Goal: Task Accomplishment & Management: Manage account settings

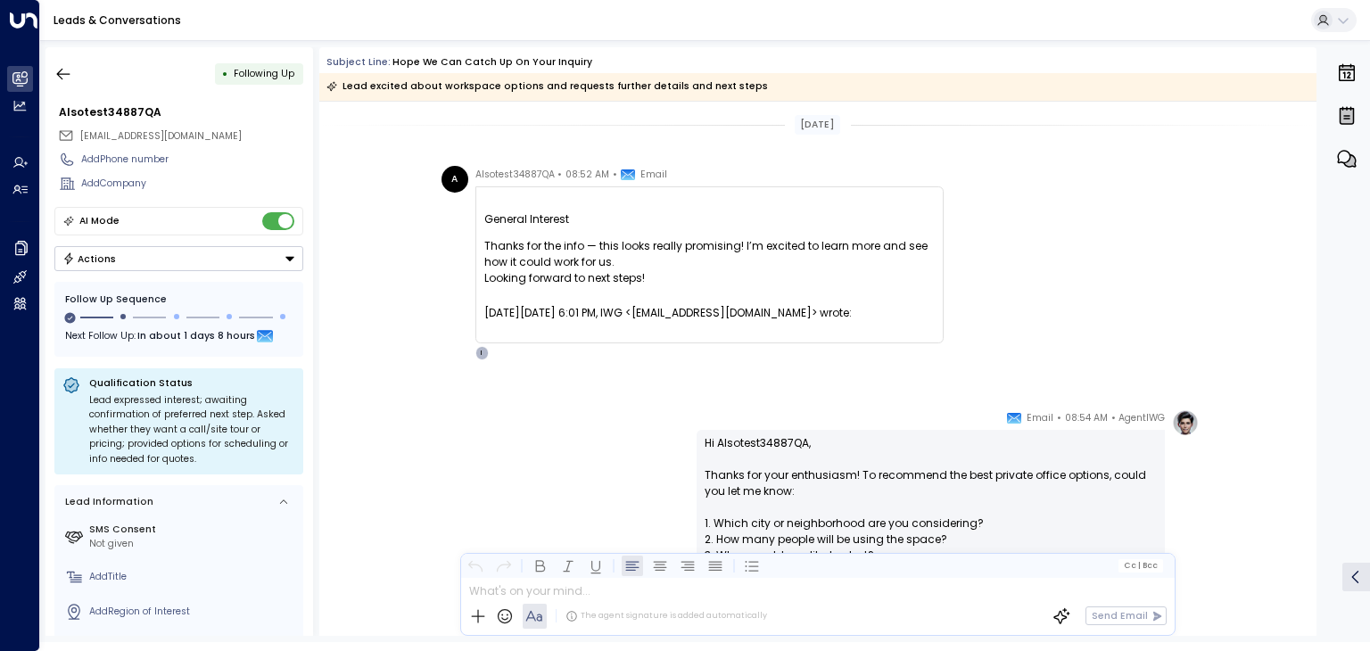
scroll to position [550, 0]
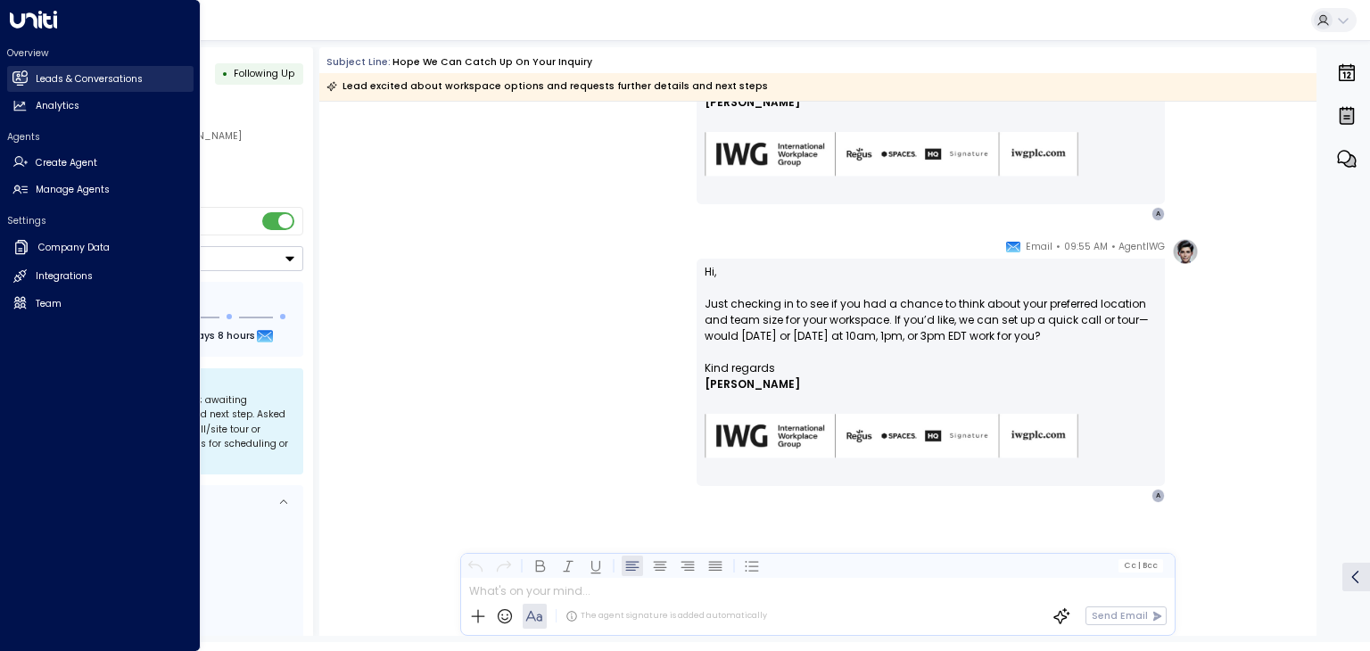
click at [59, 69] on link "Leads & Conversations Leads & Conversations" at bounding box center [100, 79] width 186 height 26
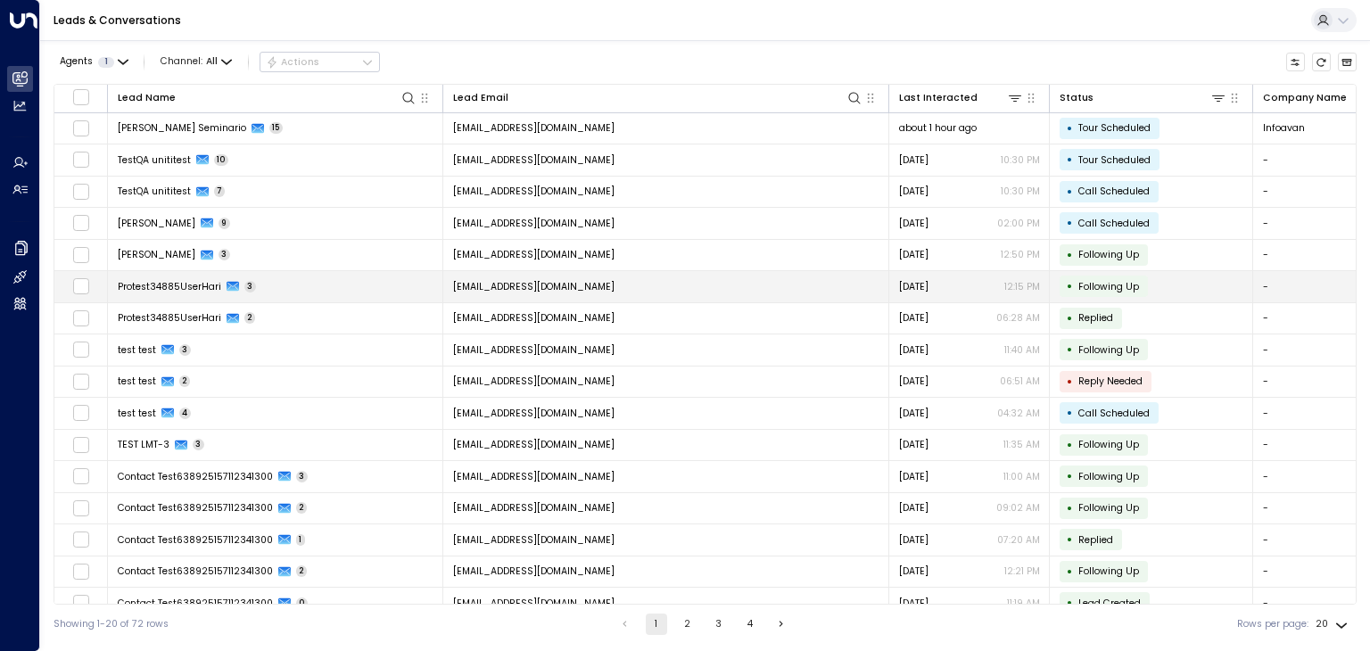
click at [654, 293] on td "[EMAIL_ADDRESS][DOMAIN_NAME]" at bounding box center [666, 286] width 446 height 31
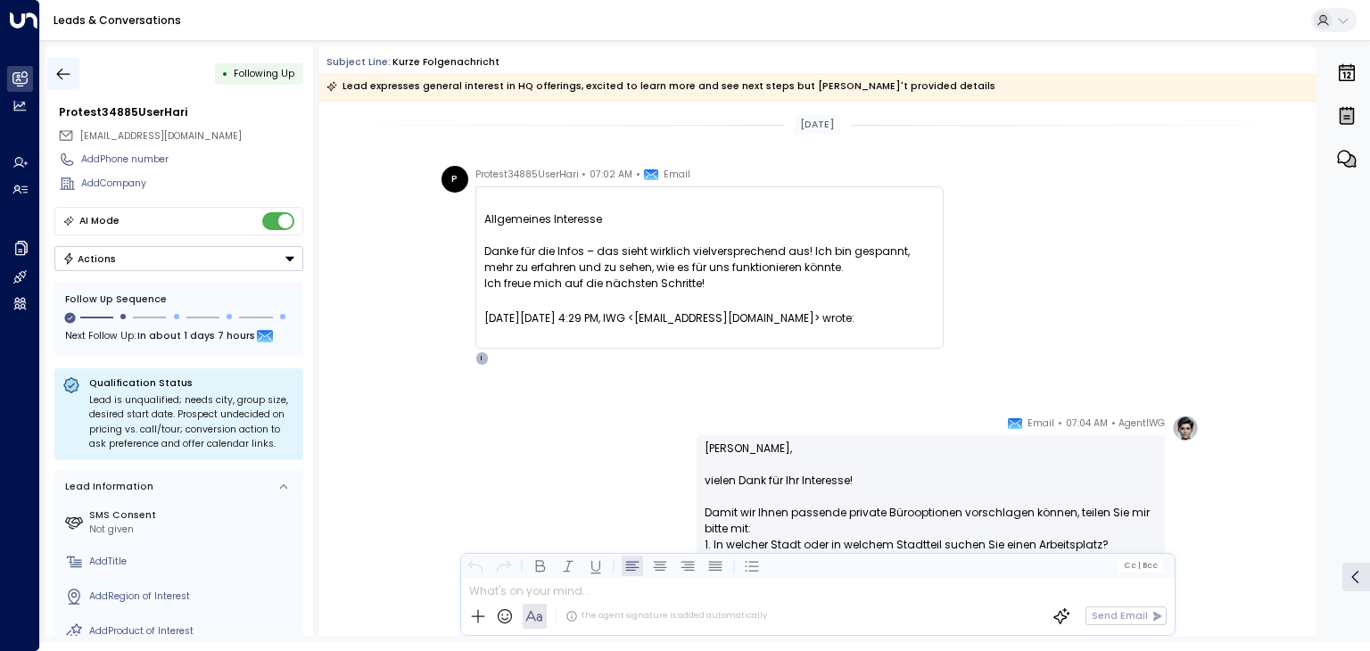
click at [61, 71] on icon "button" at bounding box center [63, 74] width 18 height 18
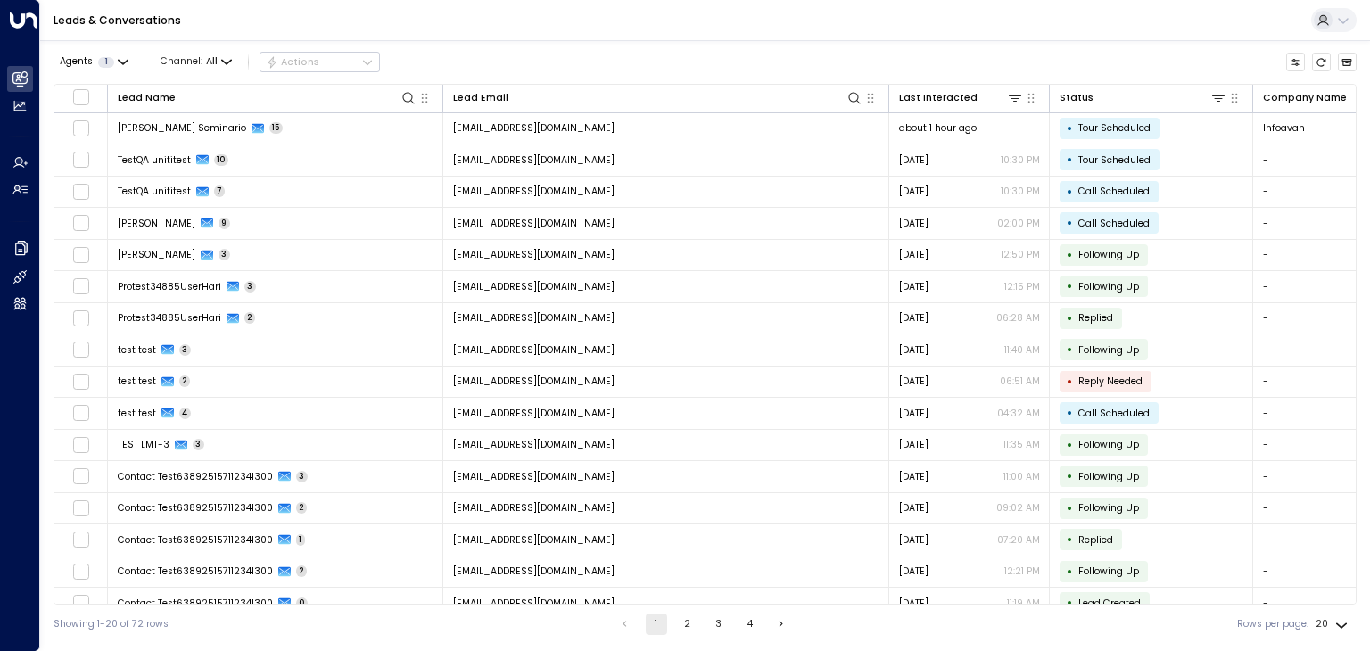
click at [1327, 629] on body "Overview Leads & Conversations Leads & Conversations Analytics Analytics Agents…" at bounding box center [685, 322] width 1370 height 644
click at [1336, 612] on li "100" at bounding box center [1333, 617] width 46 height 27
type input "***"
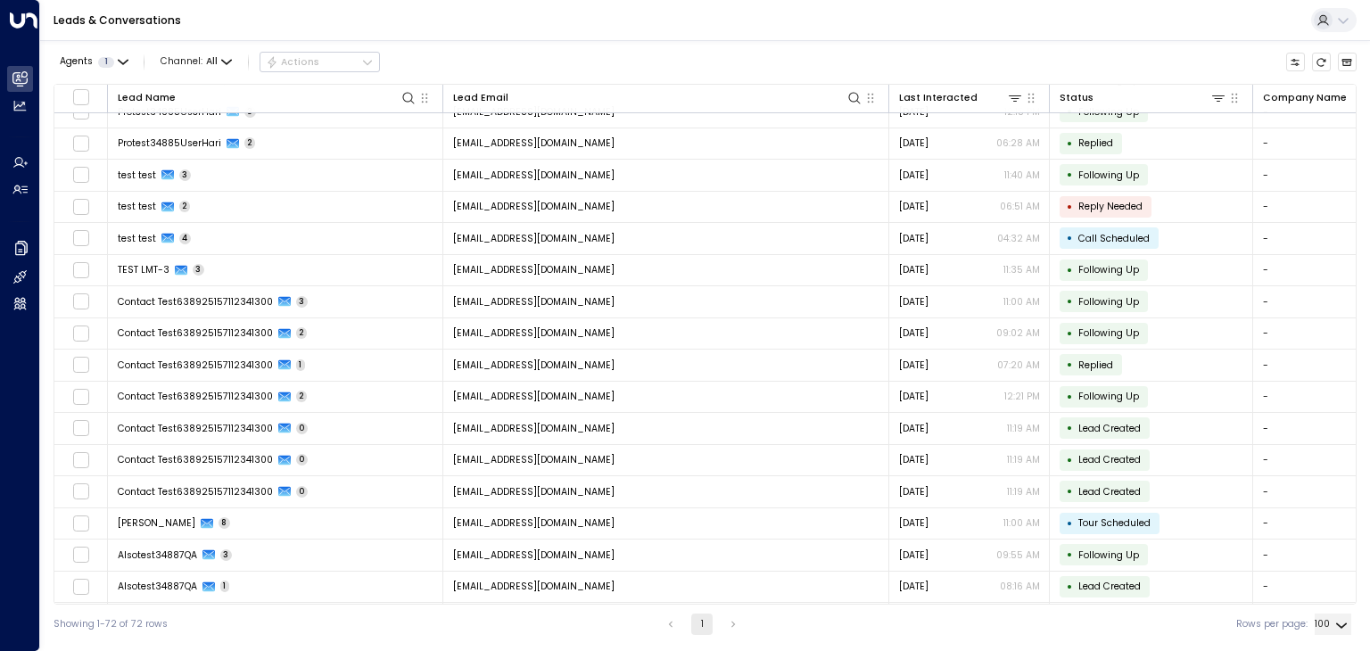
scroll to position [178, 0]
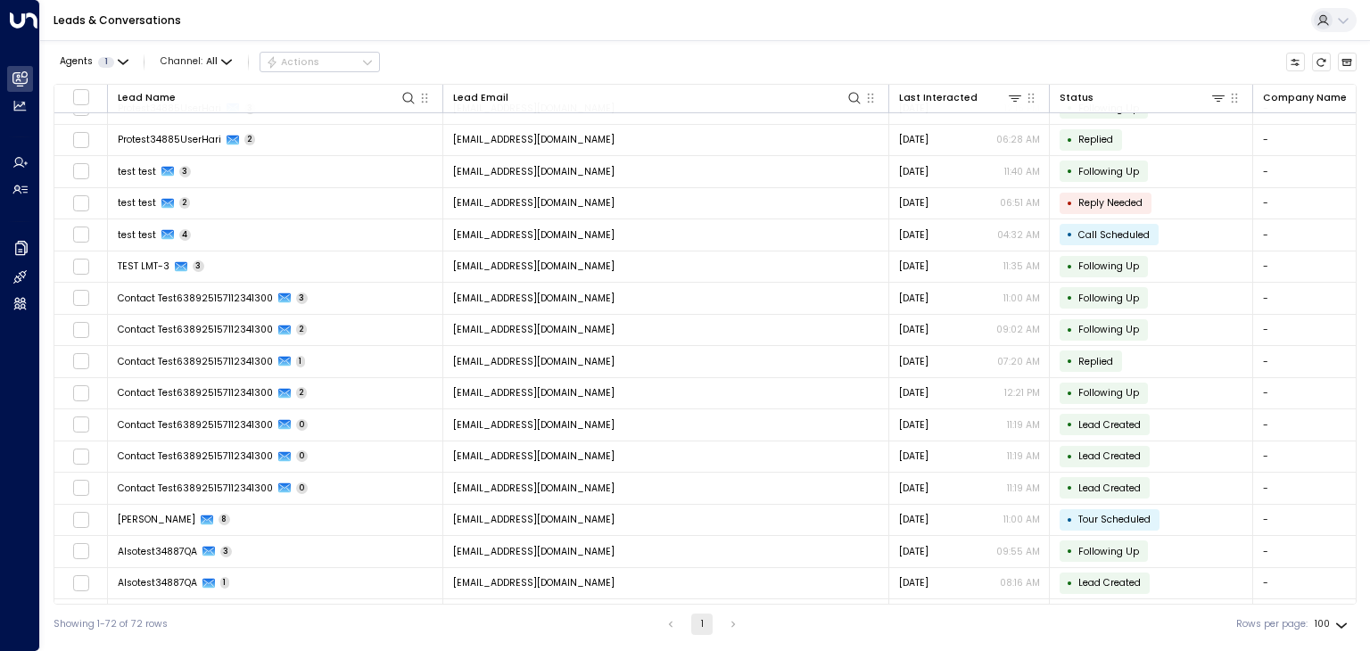
click at [821, 22] on div "Leads & Conversations" at bounding box center [705, 20] width 1330 height 41
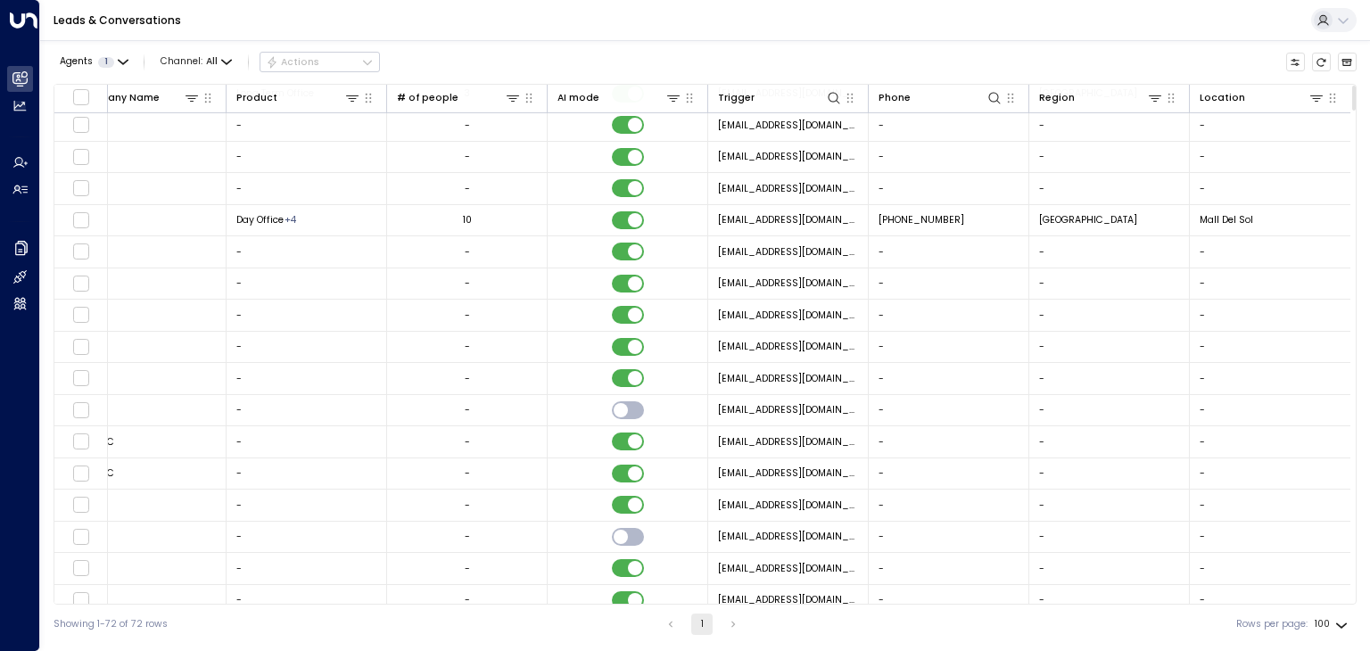
scroll to position [478, 0]
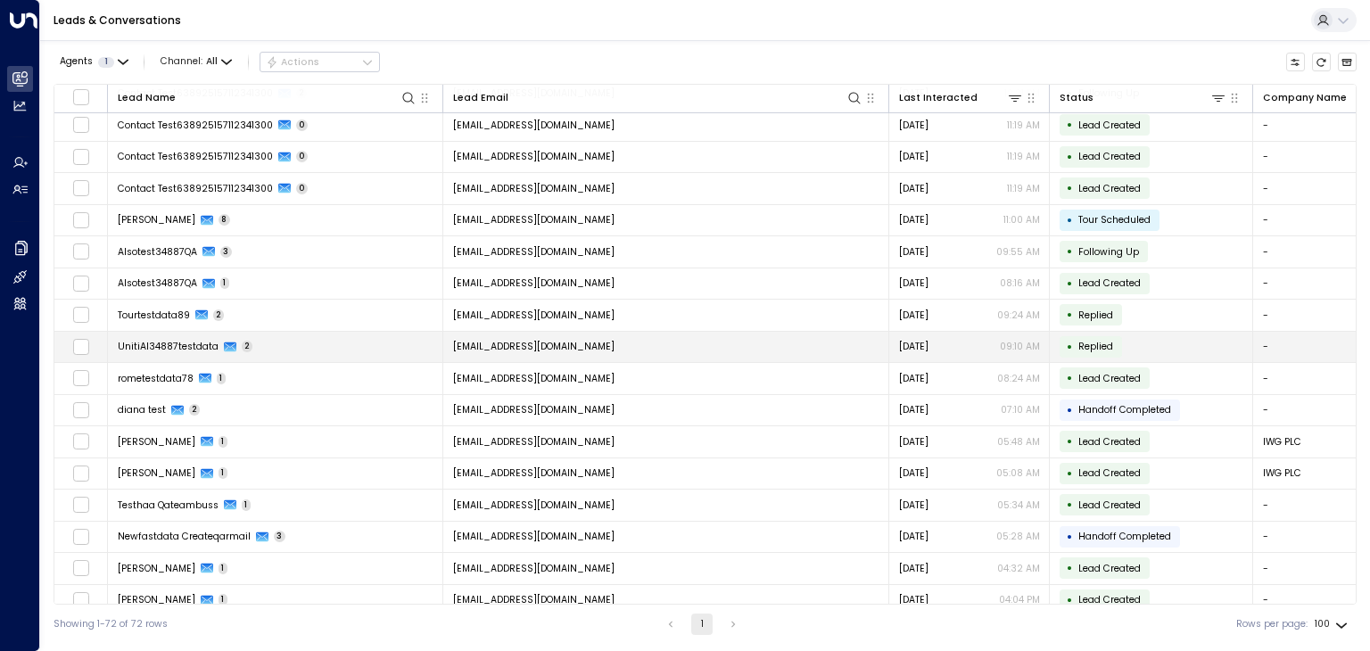
click at [797, 338] on td "[EMAIL_ADDRESS][DOMAIN_NAME]" at bounding box center [666, 347] width 446 height 31
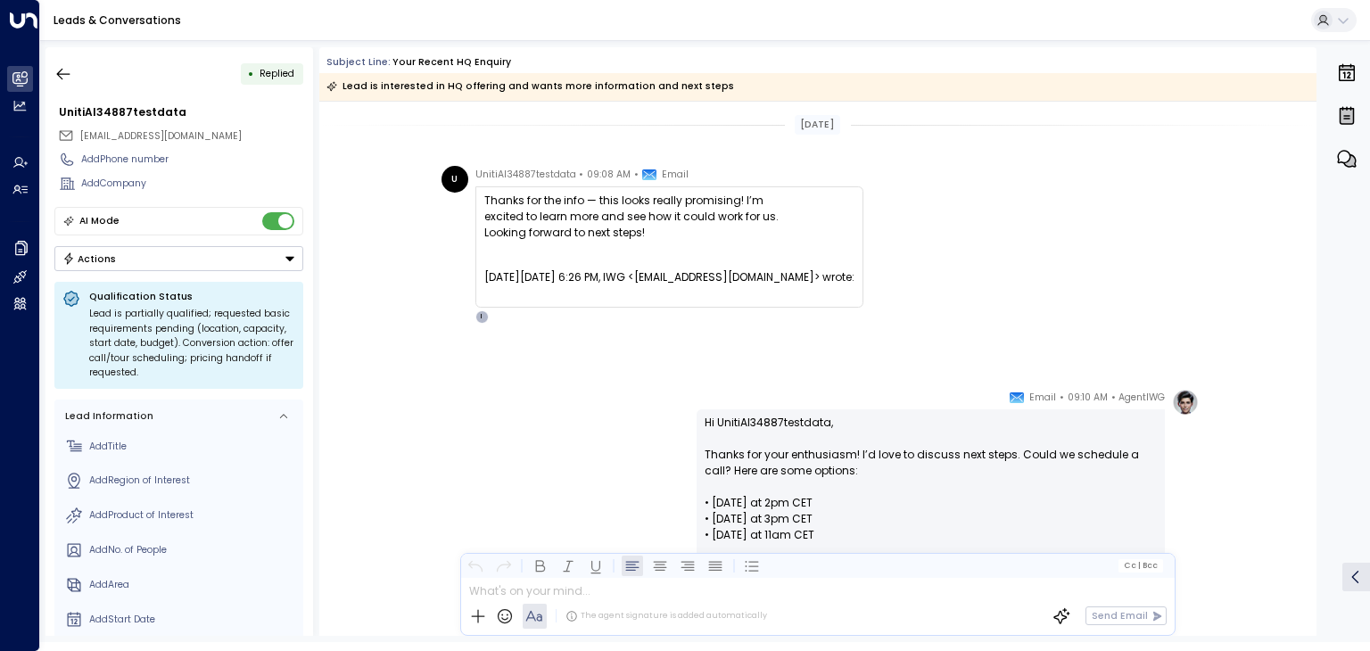
click at [218, 255] on button "Actions" at bounding box center [178, 258] width 249 height 25
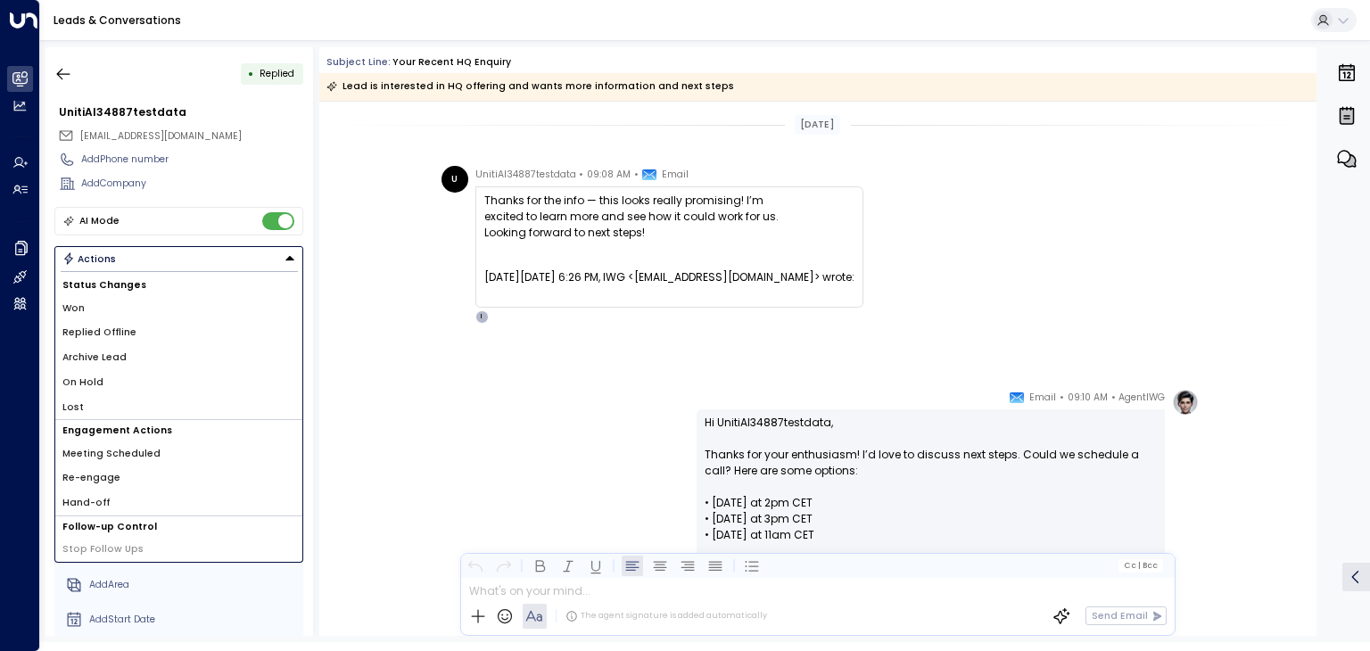
click at [197, 358] on li "Archive Lead" at bounding box center [178, 357] width 247 height 25
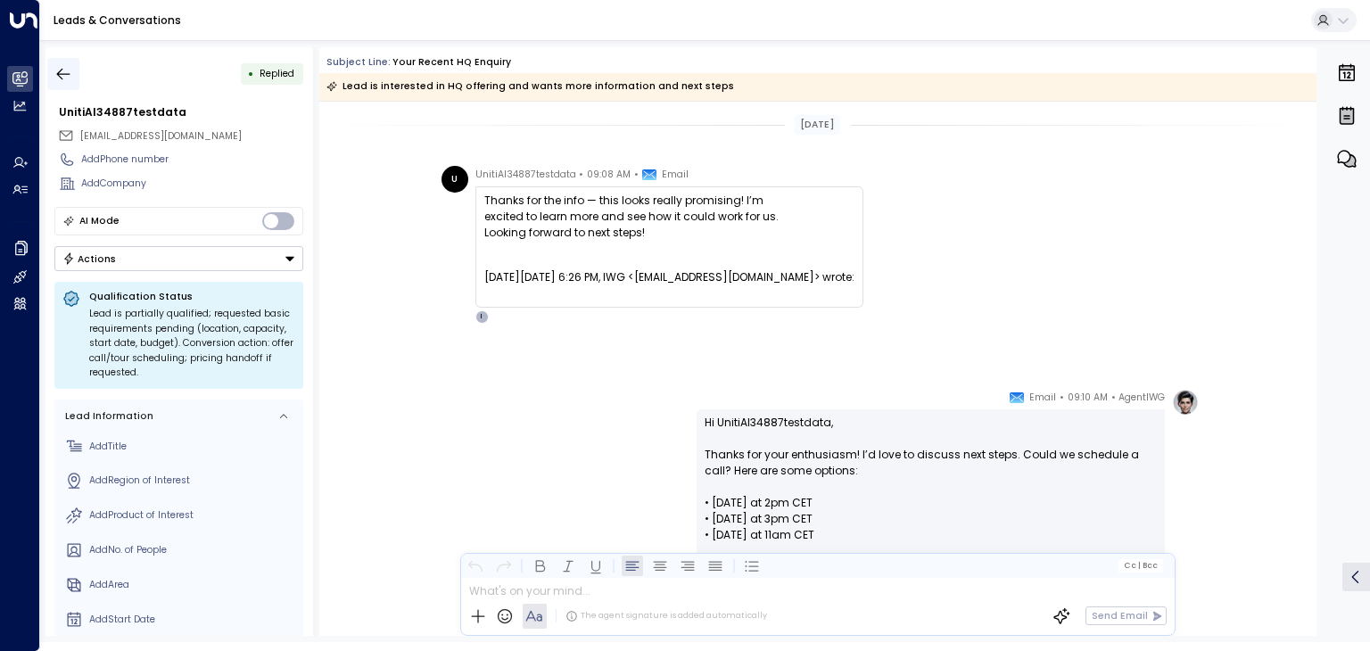
click at [62, 69] on icon "button" at bounding box center [63, 74] width 13 height 12
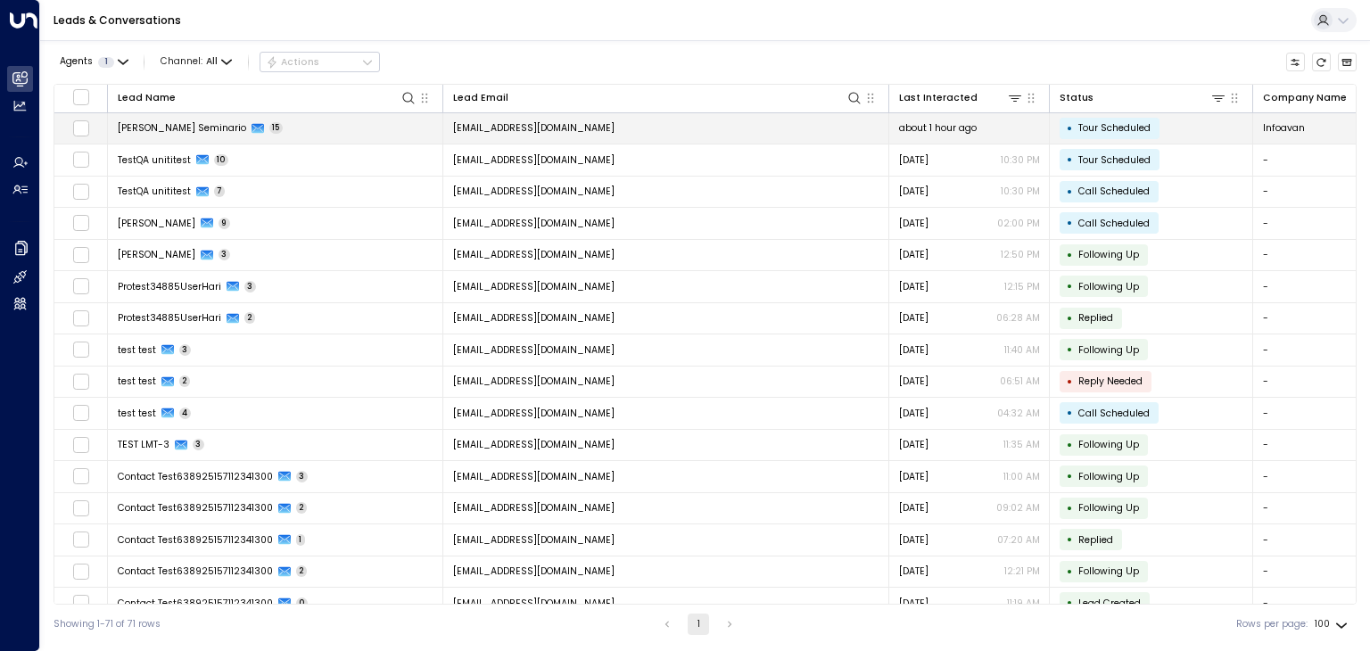
click at [570, 130] on td "[EMAIL_ADDRESS][DOMAIN_NAME]" at bounding box center [666, 128] width 446 height 31
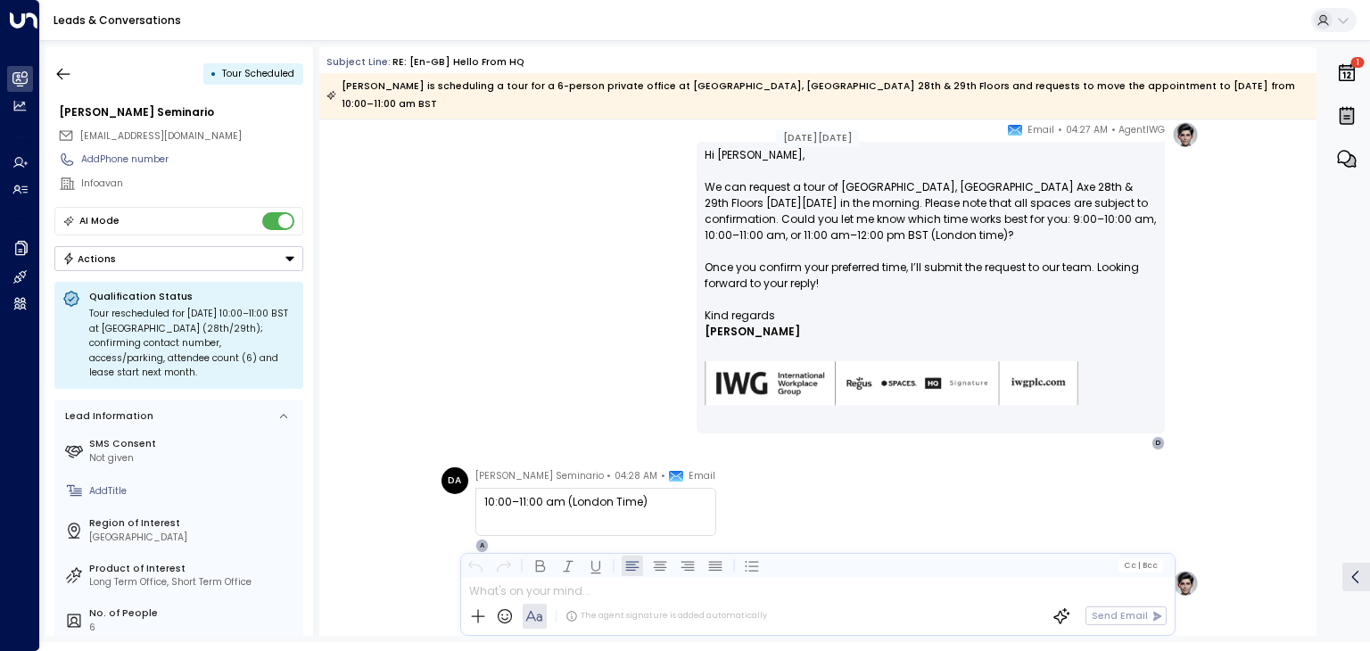
scroll to position [1517, 0]
click at [64, 73] on icon "button" at bounding box center [63, 74] width 13 height 12
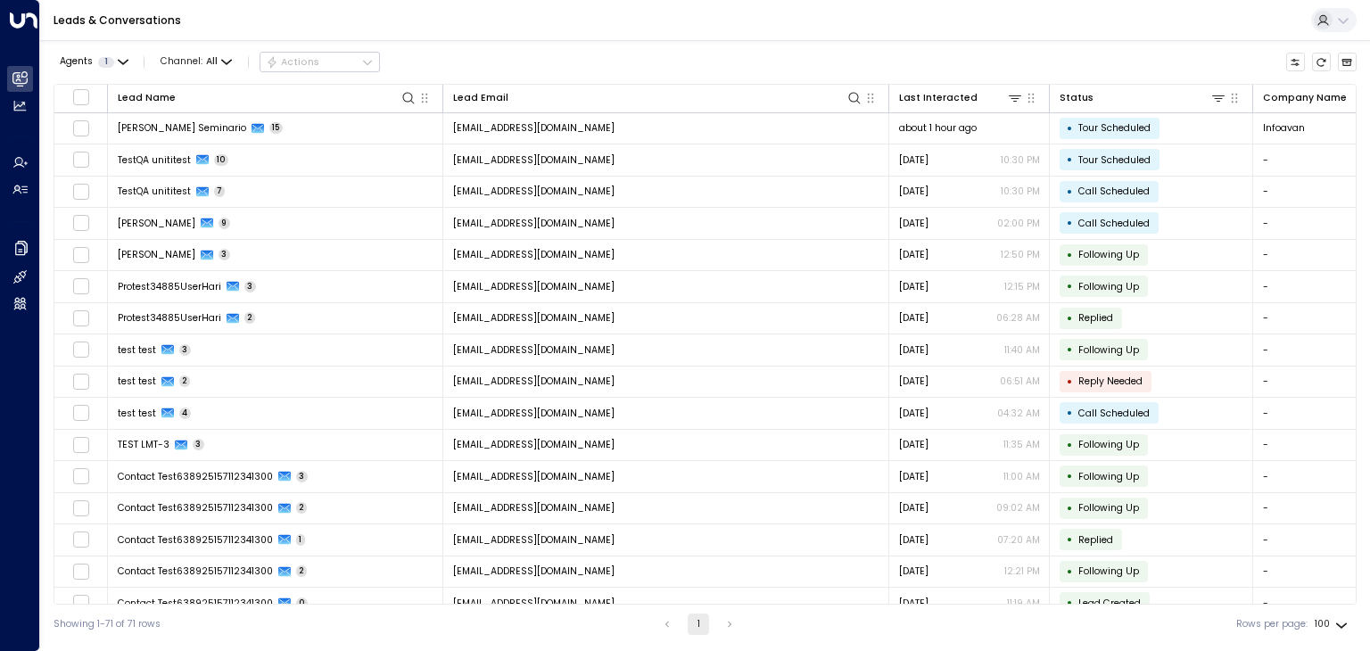
click at [670, 44] on div "Agents 1 Channel: All Actions Lead Name Lead Email Last Interacted Status Compa…" at bounding box center [705, 342] width 1303 height 604
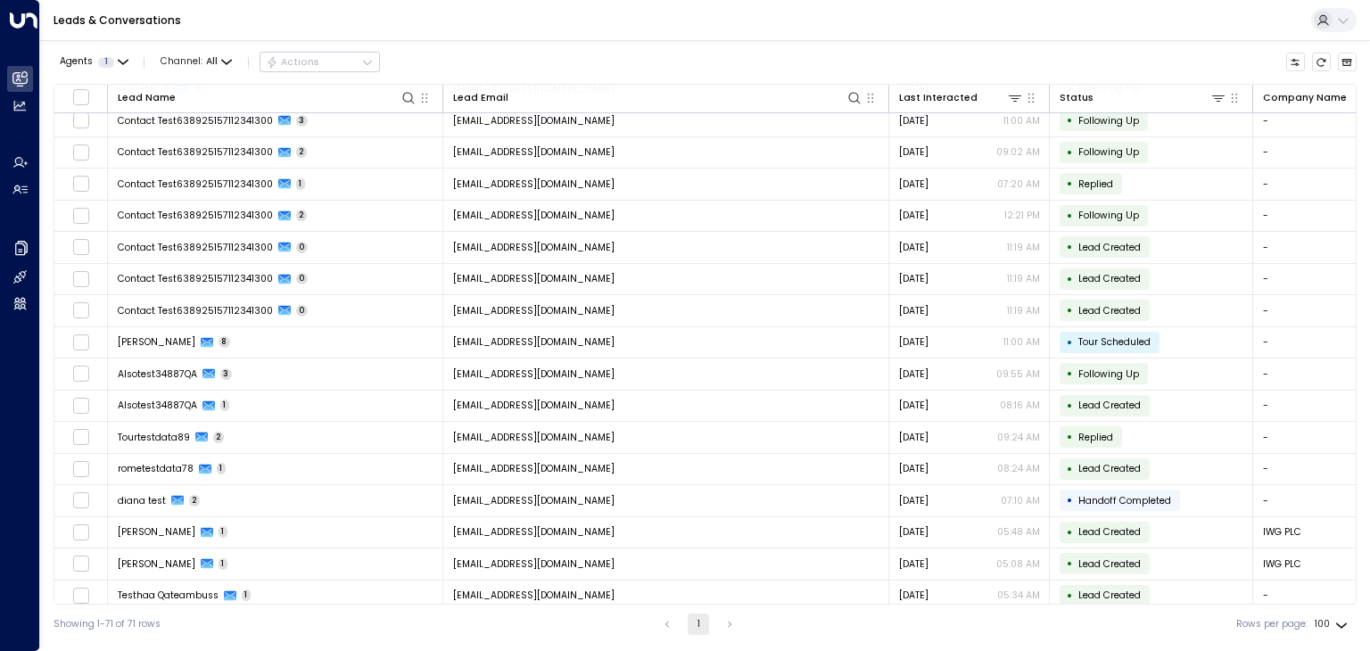
scroll to position [357, 0]
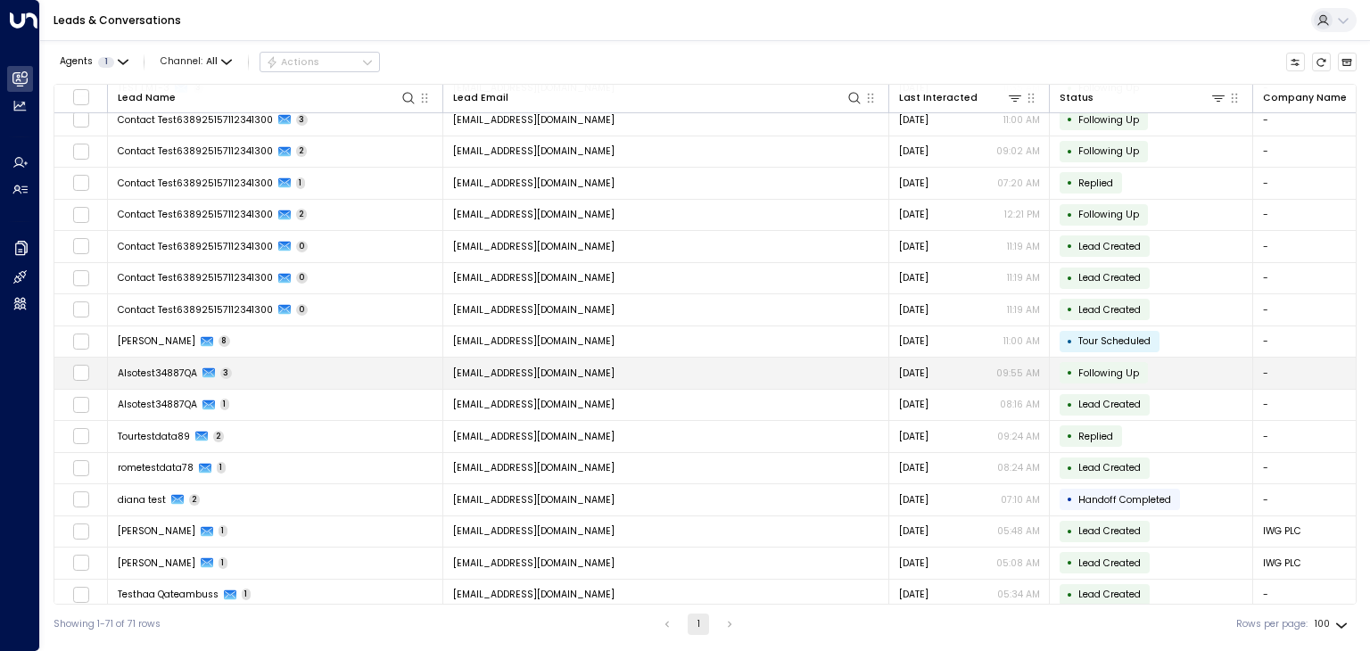
click at [596, 361] on td "[EMAIL_ADDRESS][DOMAIN_NAME]" at bounding box center [666, 373] width 446 height 31
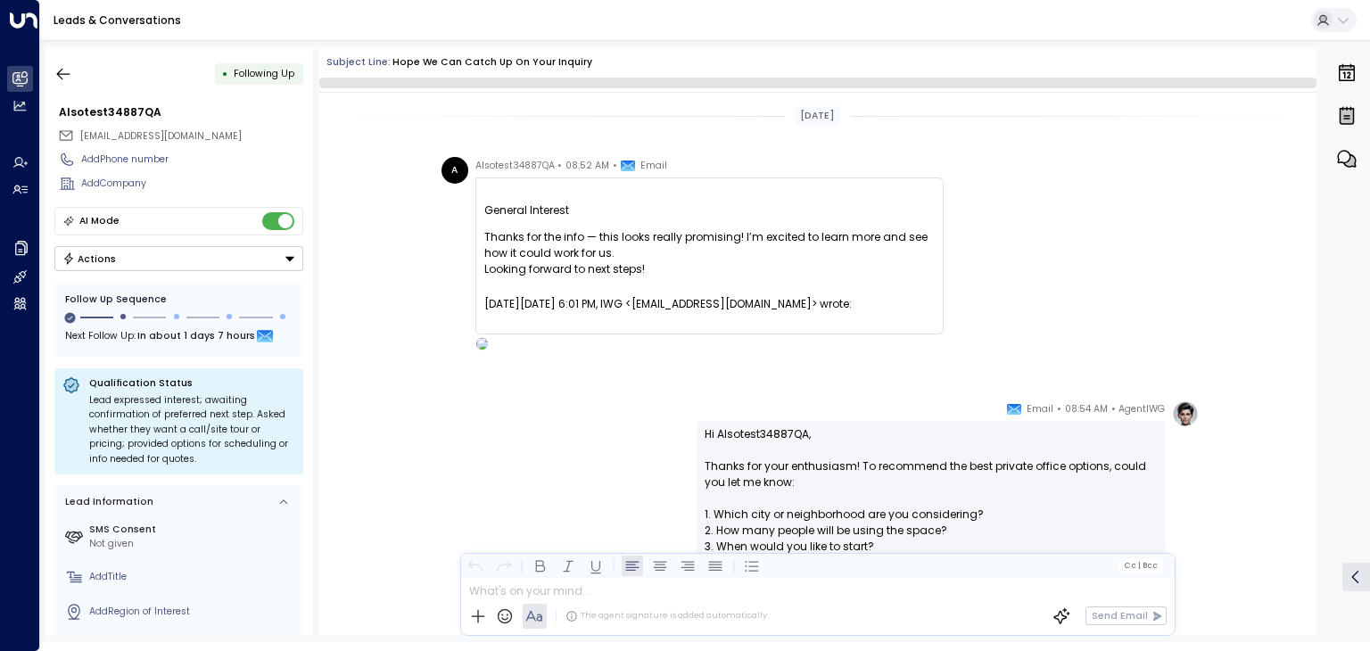
scroll to position [541, 0]
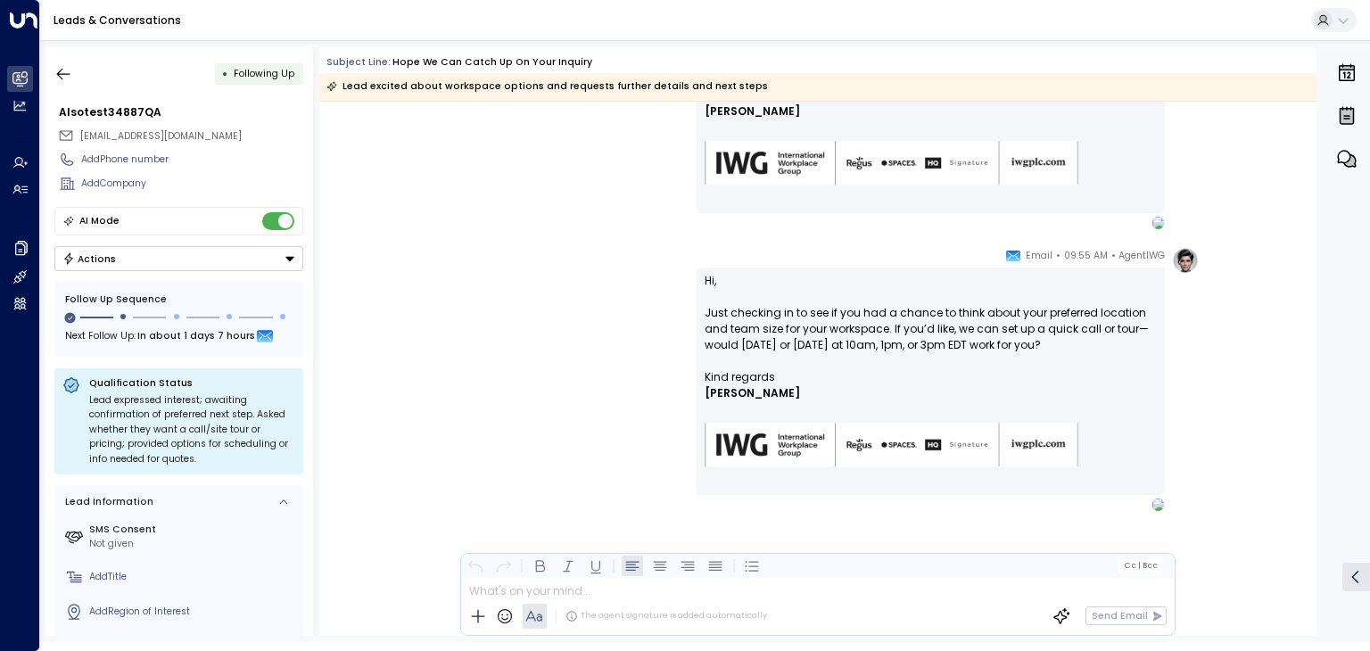
click at [230, 251] on button "Actions" at bounding box center [178, 258] width 249 height 25
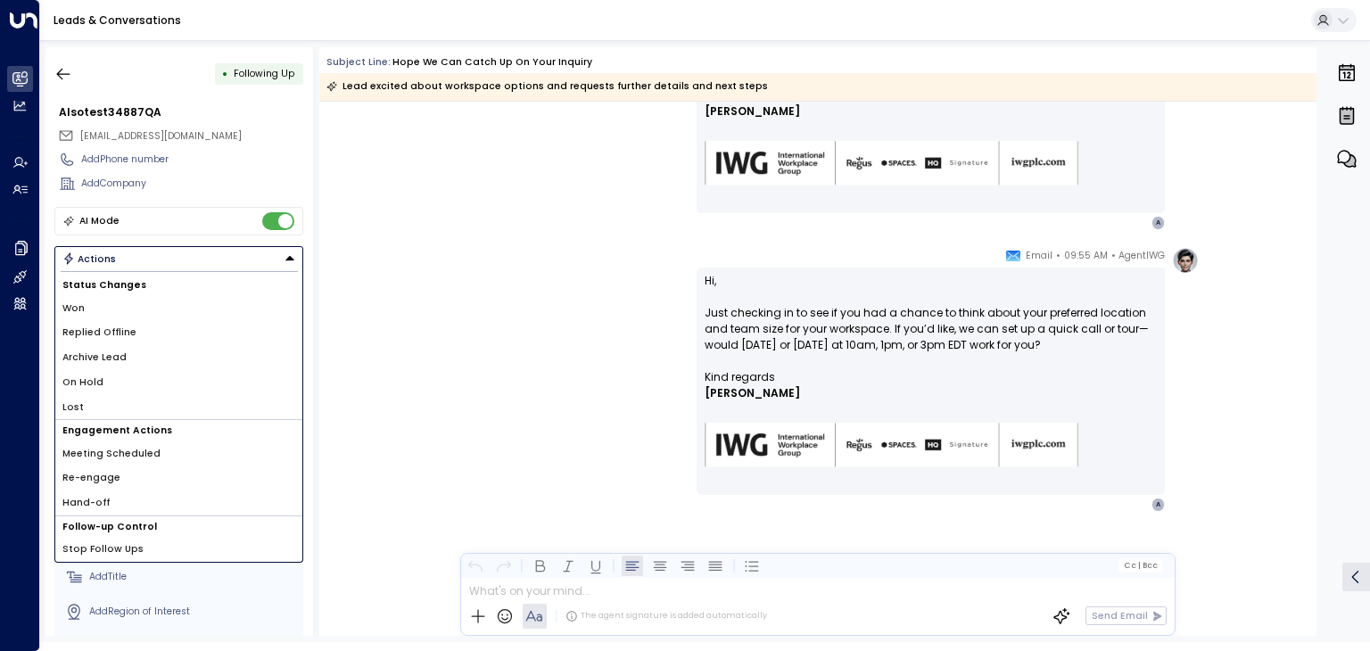
click at [160, 356] on li "Archive Lead" at bounding box center [178, 357] width 247 height 25
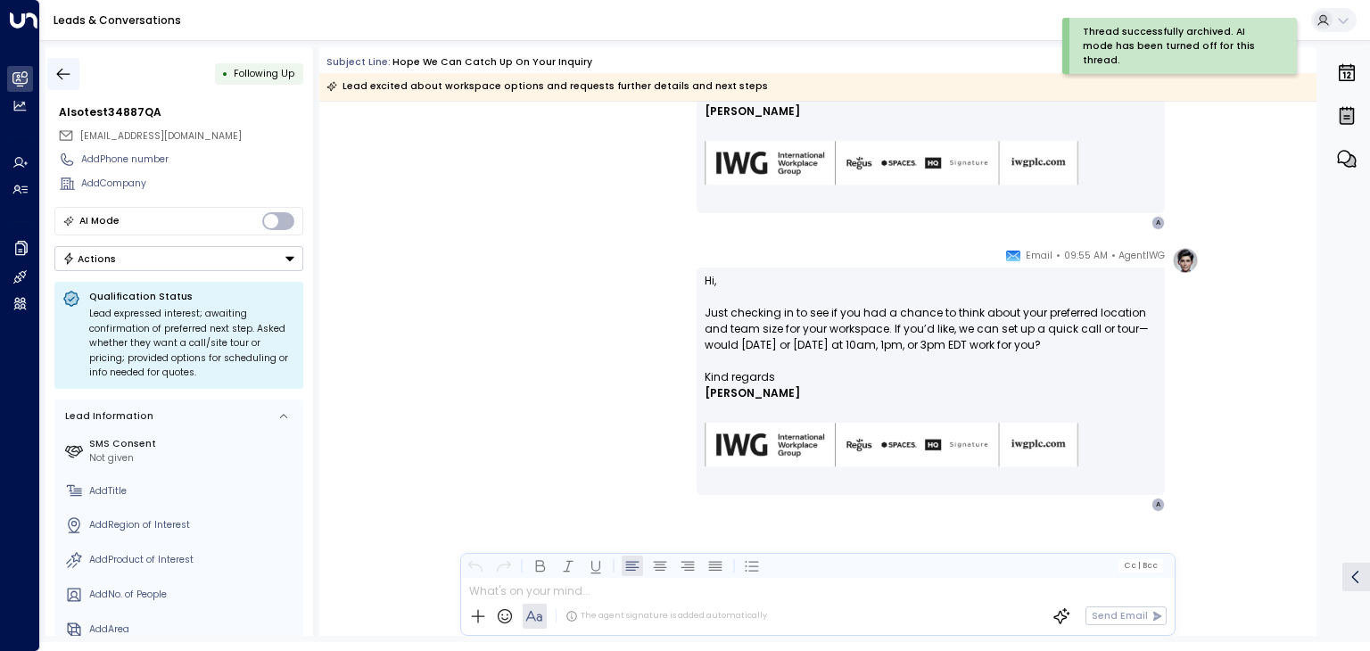
click at [56, 71] on icon "button" at bounding box center [63, 74] width 18 height 18
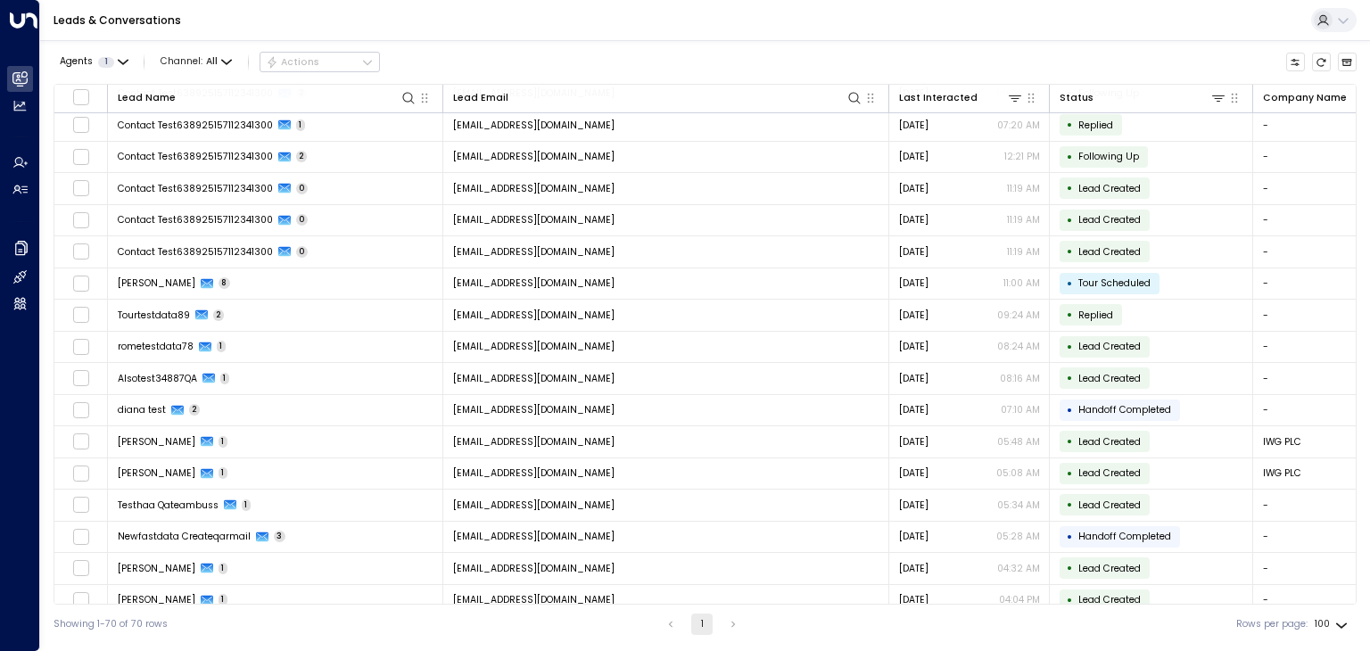
scroll to position [446, 0]
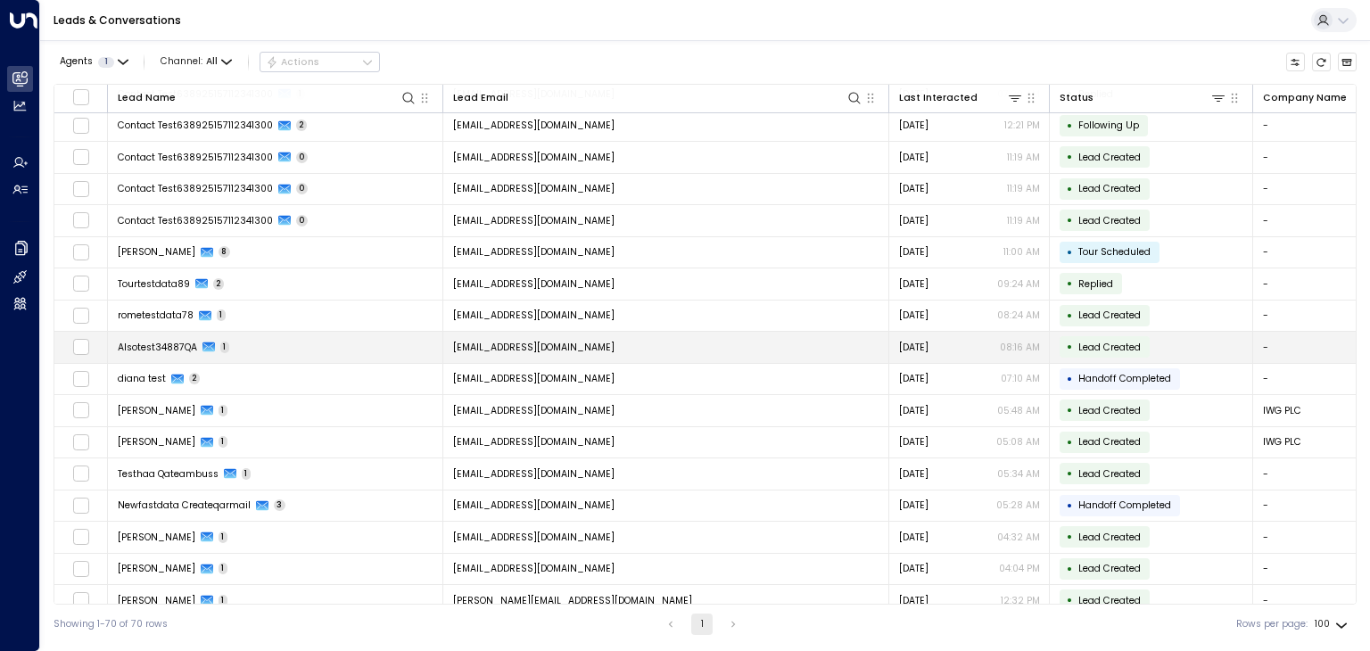
click at [550, 341] on span "[EMAIL_ADDRESS][DOMAIN_NAME]" at bounding box center [533, 347] width 161 height 13
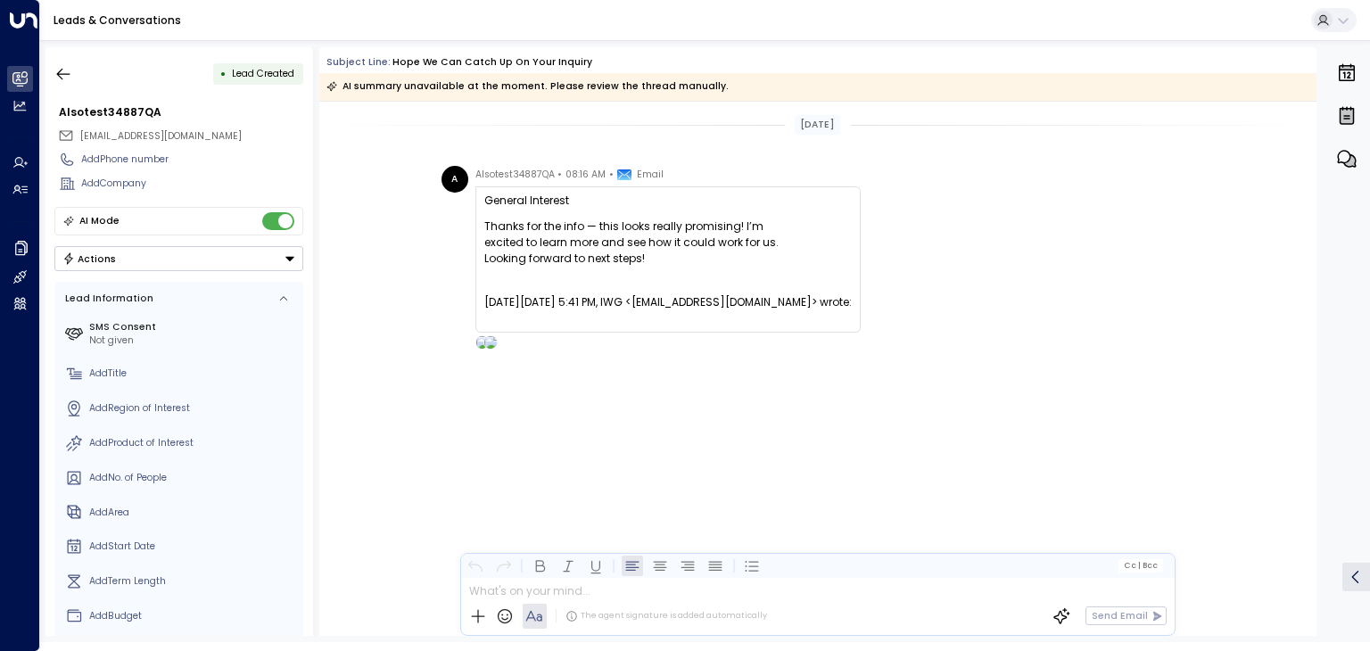
click at [271, 254] on button "Actions" at bounding box center [178, 258] width 249 height 25
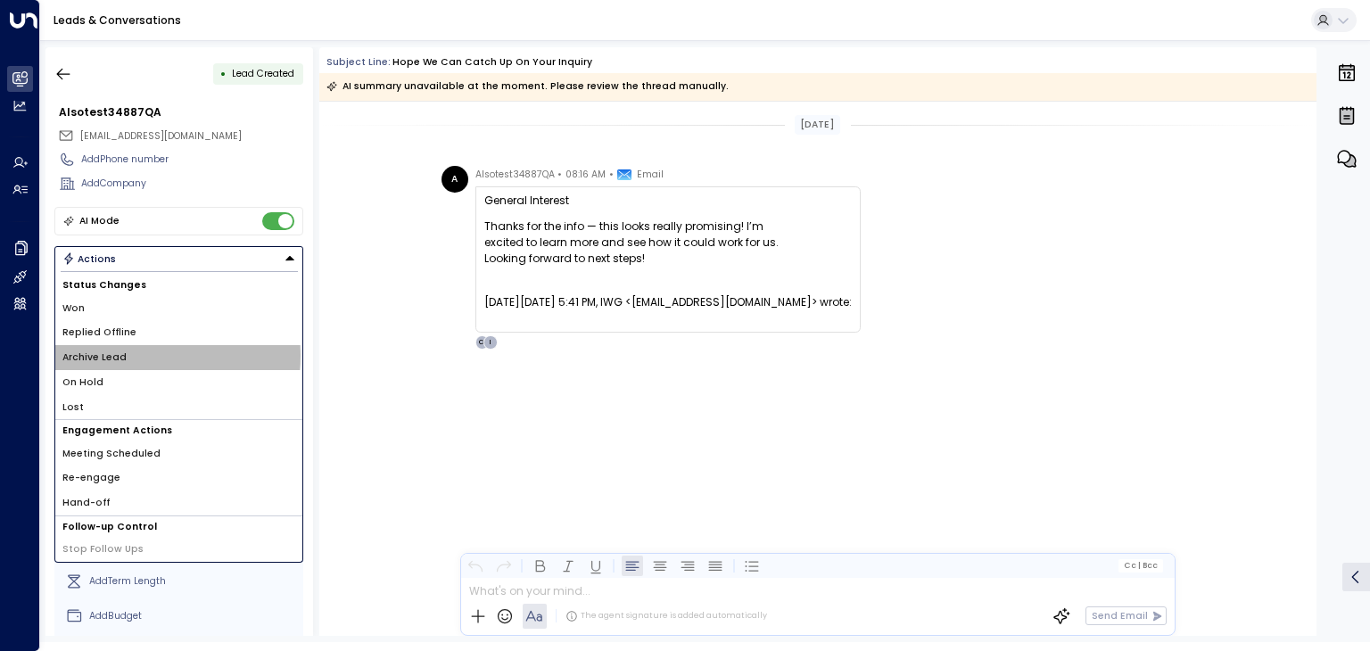
click at [126, 354] on li "Archive Lead" at bounding box center [178, 357] width 247 height 25
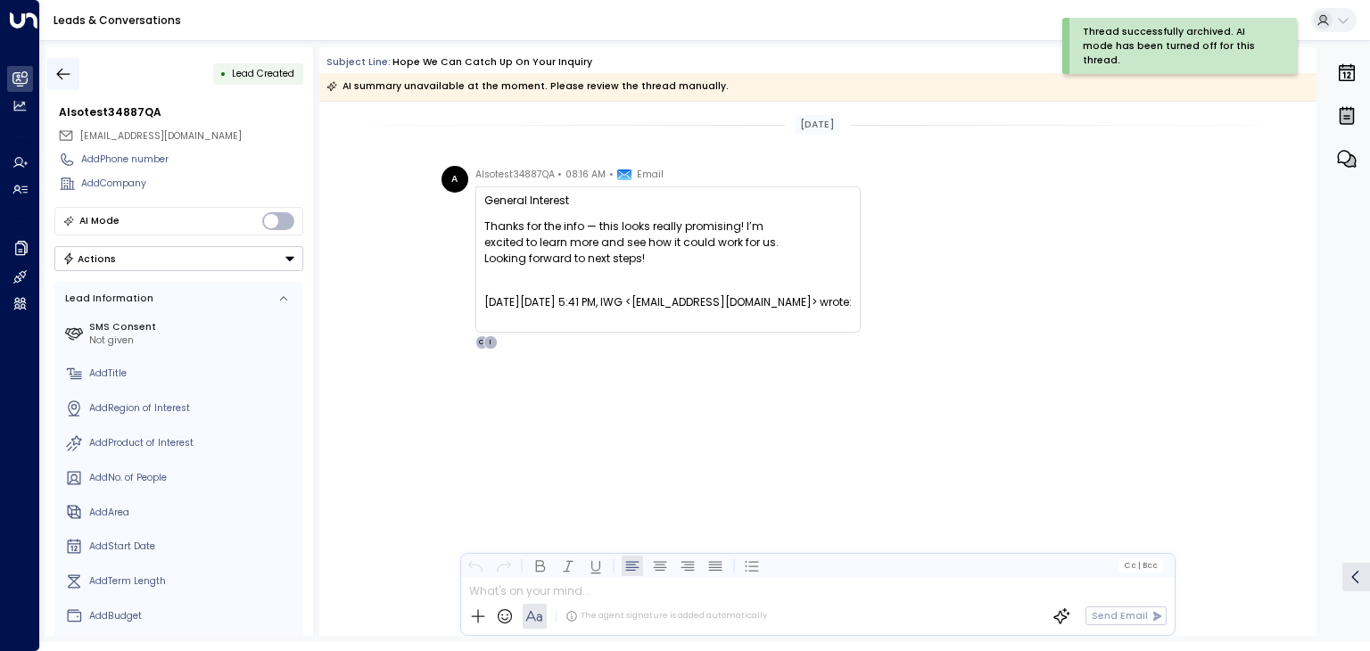
click at [63, 81] on icon "button" at bounding box center [63, 74] width 18 height 18
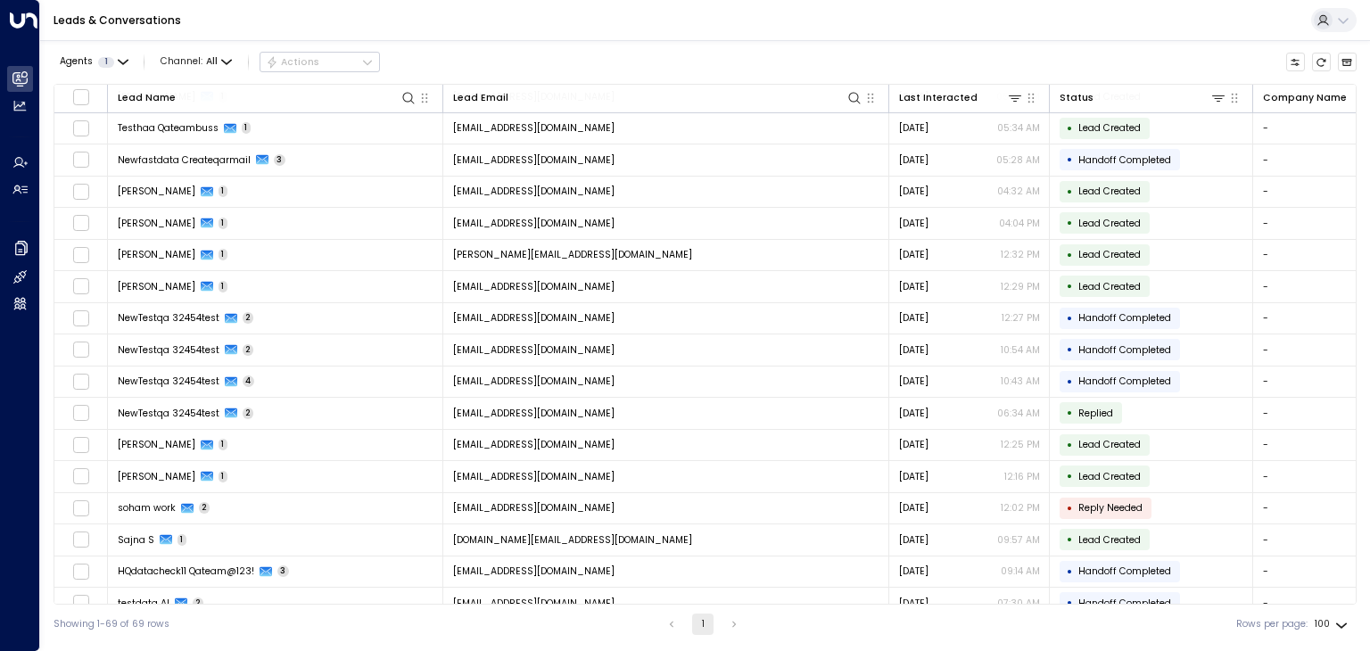
scroll to position [803, 0]
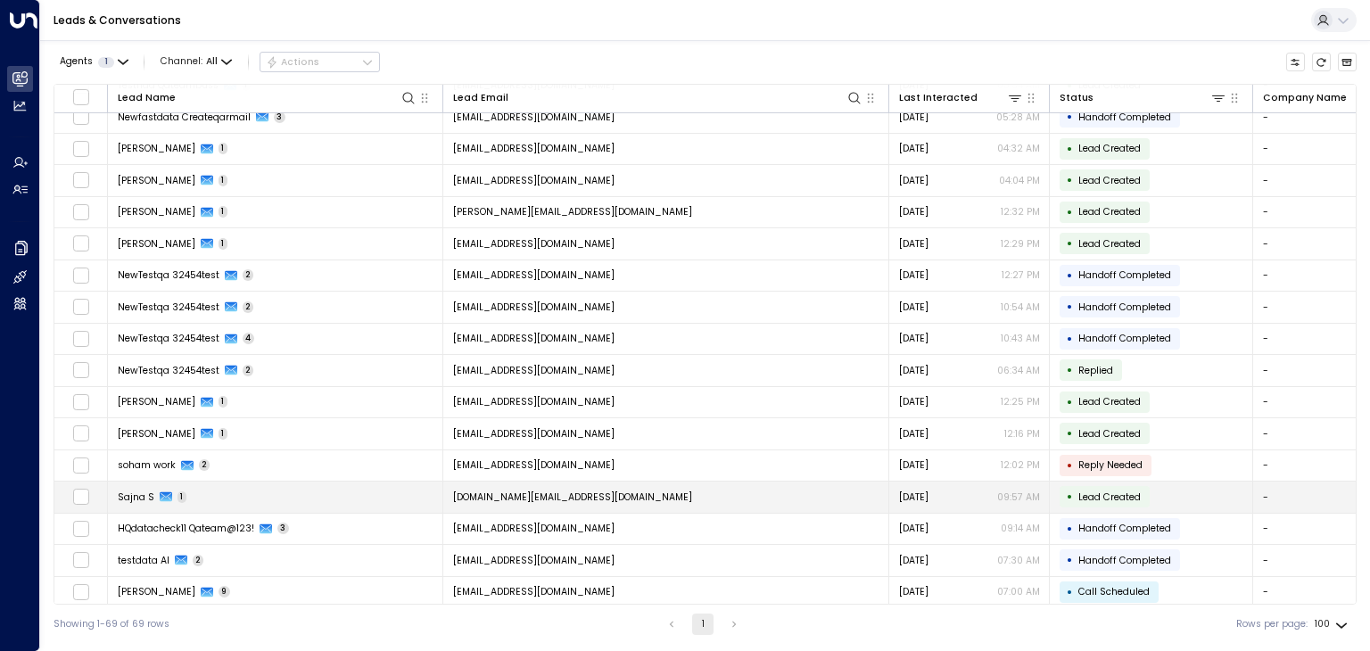
click at [591, 483] on td "[DOMAIN_NAME][EMAIL_ADDRESS][DOMAIN_NAME]" at bounding box center [666, 497] width 446 height 31
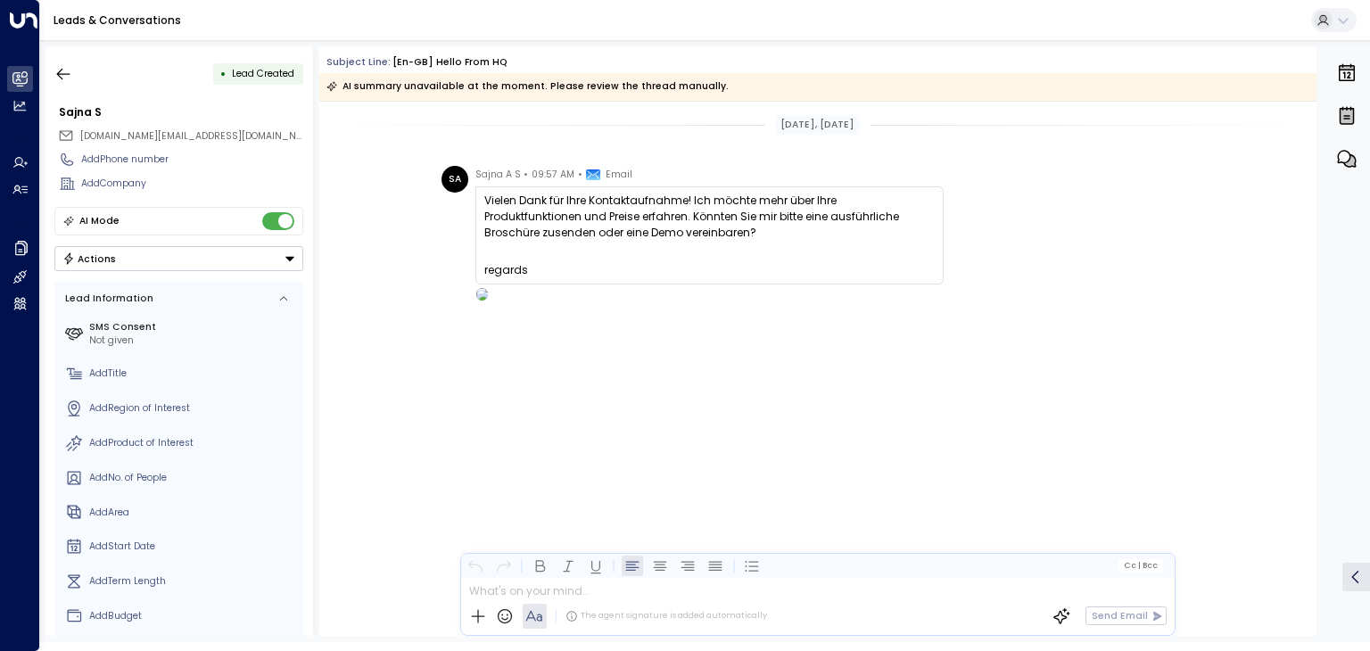
click at [252, 260] on button "Actions" at bounding box center [178, 258] width 249 height 25
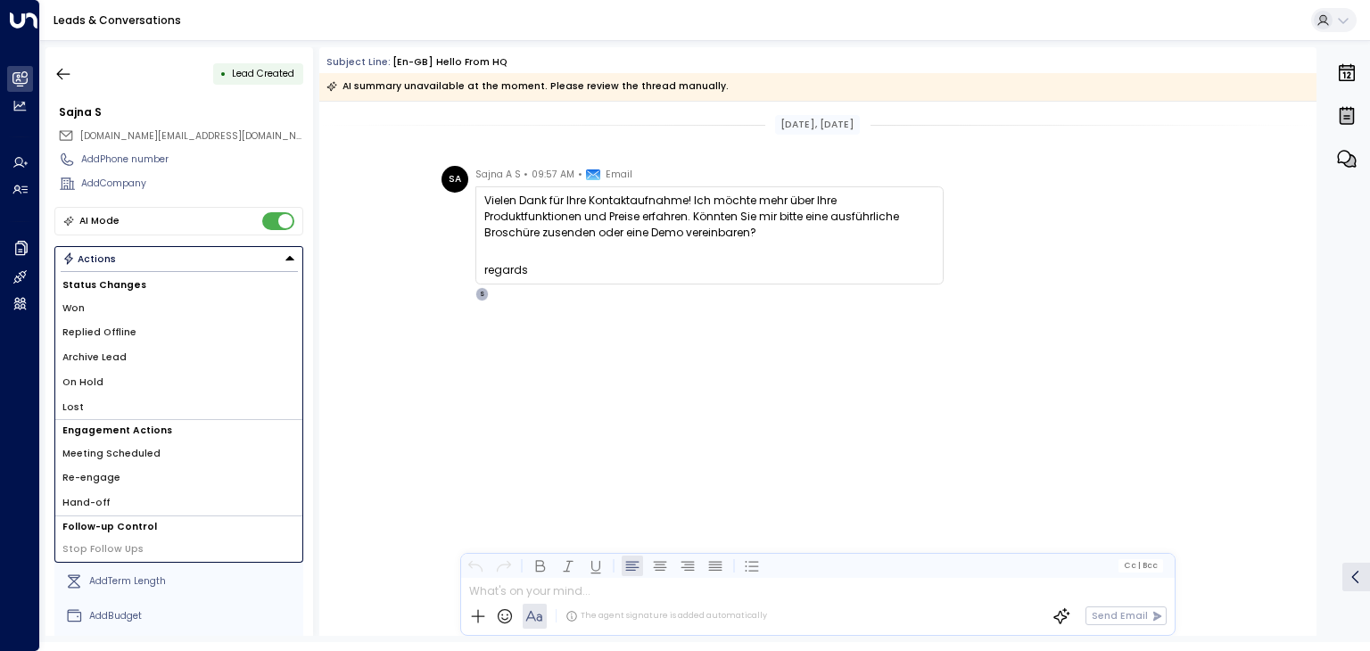
click at [138, 361] on li "Archive Lead" at bounding box center [178, 357] width 247 height 25
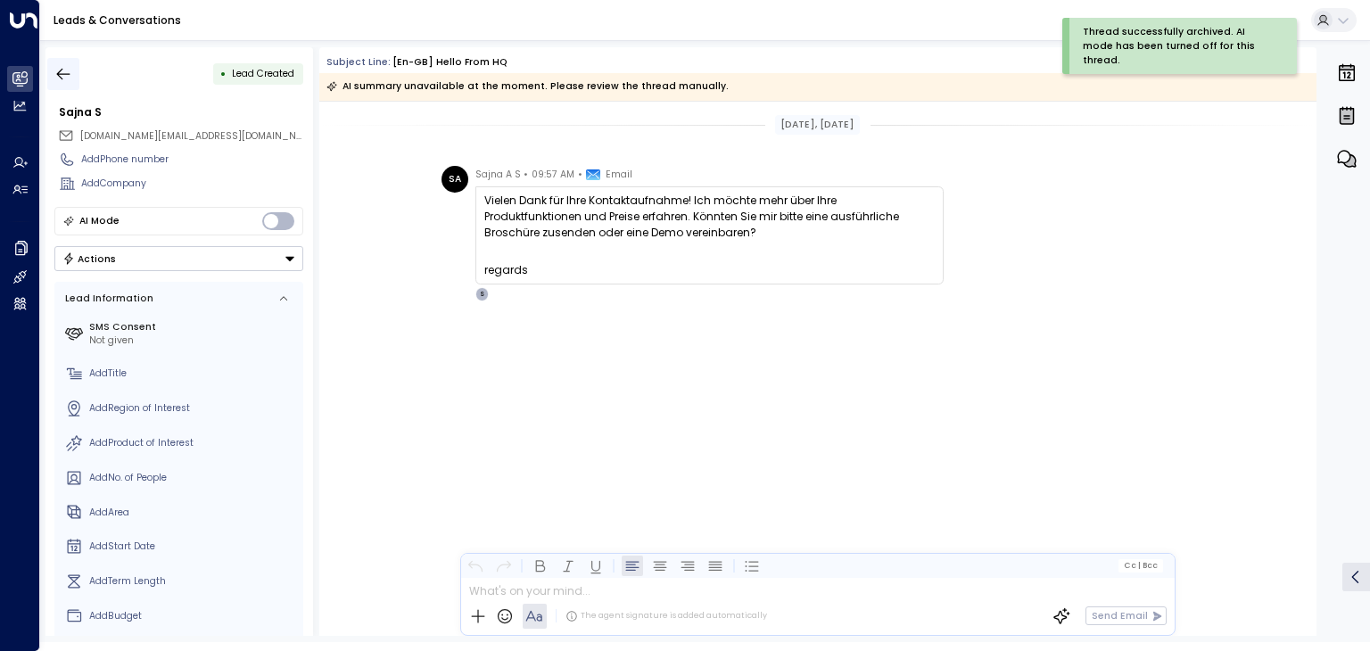
click at [69, 76] on icon "button" at bounding box center [63, 74] width 18 height 18
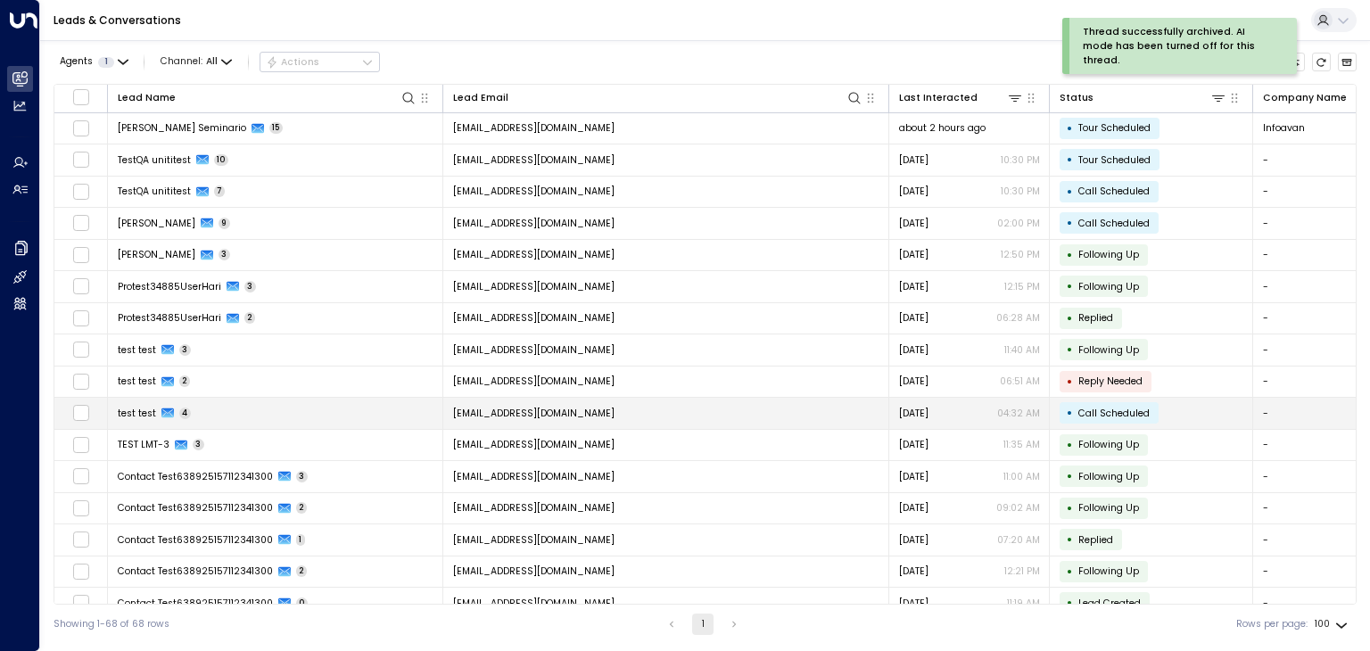
scroll to position [446, 0]
